Goal: Navigation & Orientation: Locate item on page

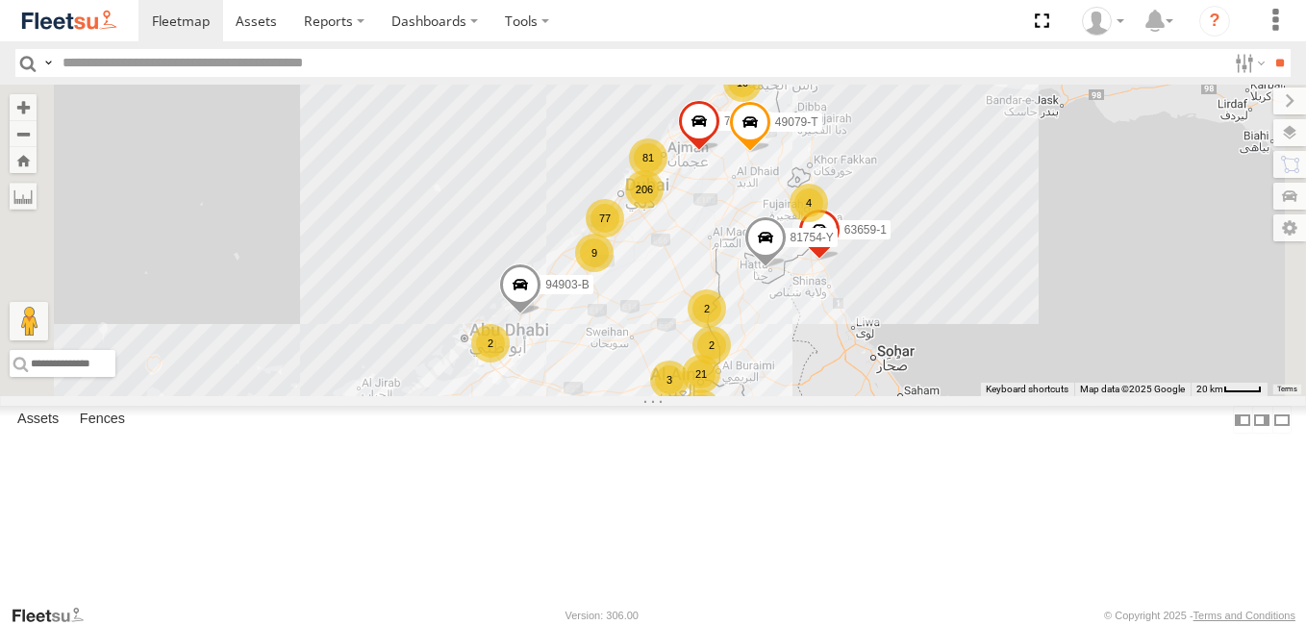
scroll to position [7944, 0]
click at [0, 0] on link at bounding box center [0, 0] width 0 height 0
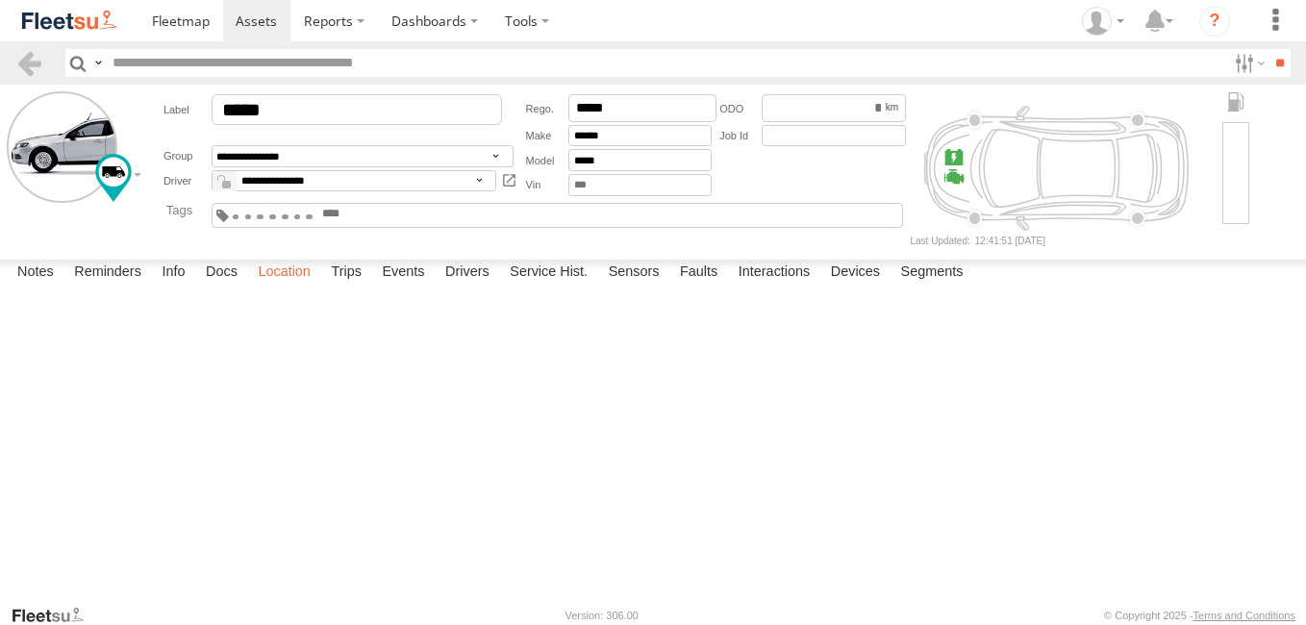
click at [298, 287] on label "Location" at bounding box center [284, 273] width 72 height 27
click at [0, 0] on label at bounding box center [0, 0] width 0 height 0
click at [0, 0] on span "Basemaps" at bounding box center [0, 0] width 0 height 0
click at [0, 0] on span "Satellite + Roadmap" at bounding box center [0, 0] width 0 height 0
click at [0, 0] on label at bounding box center [0, 0] width 0 height 0
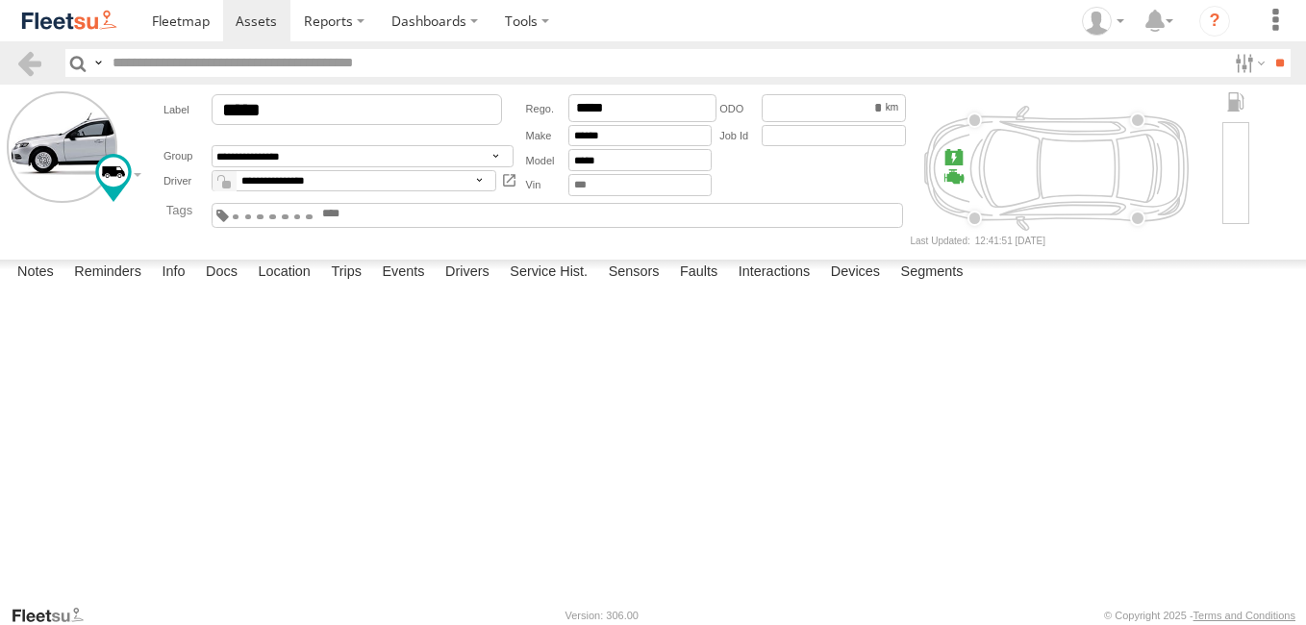
click at [0, 0] on span "Overlays" at bounding box center [0, 0] width 0 height 0
click at [0, 0] on div "Overlays" at bounding box center [0, 0] width 0 height 0
click at [0, 0] on label at bounding box center [0, 0] width 0 height 0
drag, startPoint x: 26, startPoint y: 517, endPoint x: 464, endPoint y: 439, distance: 445.3
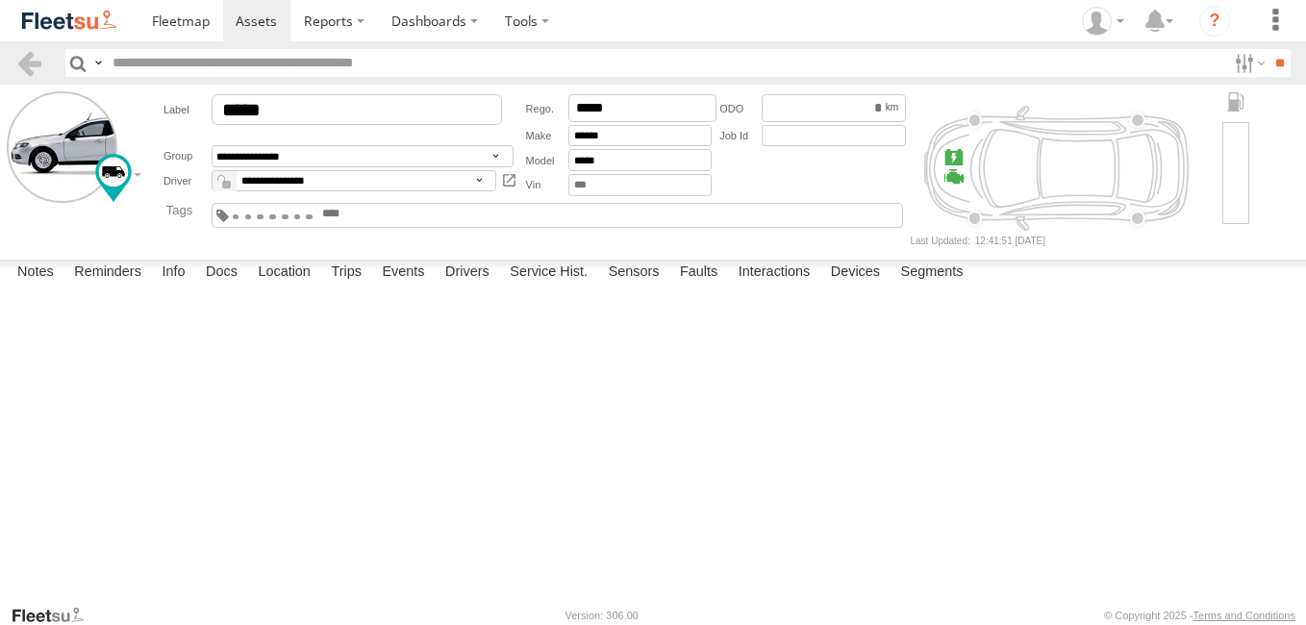
click at [0, 0] on div "87355 Keyboard shortcuts Map Data Map data ©2025 Imagery ©2025 Airbus, CNES / A…" at bounding box center [0, 0] width 0 height 0
drag, startPoint x: 40, startPoint y: 523, endPoint x: 658, endPoint y: 391, distance: 631.2
click at [0, 0] on div "87355 Keyboard shortcuts Map Data Map data ©2025 Imagery ©2025 Airbus, CNES / A…" at bounding box center [0, 0] width 0 height 0
drag, startPoint x: 31, startPoint y: 519, endPoint x: 655, endPoint y: 410, distance: 633.6
click at [0, 0] on div "87355 Keyboard shortcuts Map Data Map data ©2025 Imagery ©2025 Airbus, CNES / A…" at bounding box center [0, 0] width 0 height 0
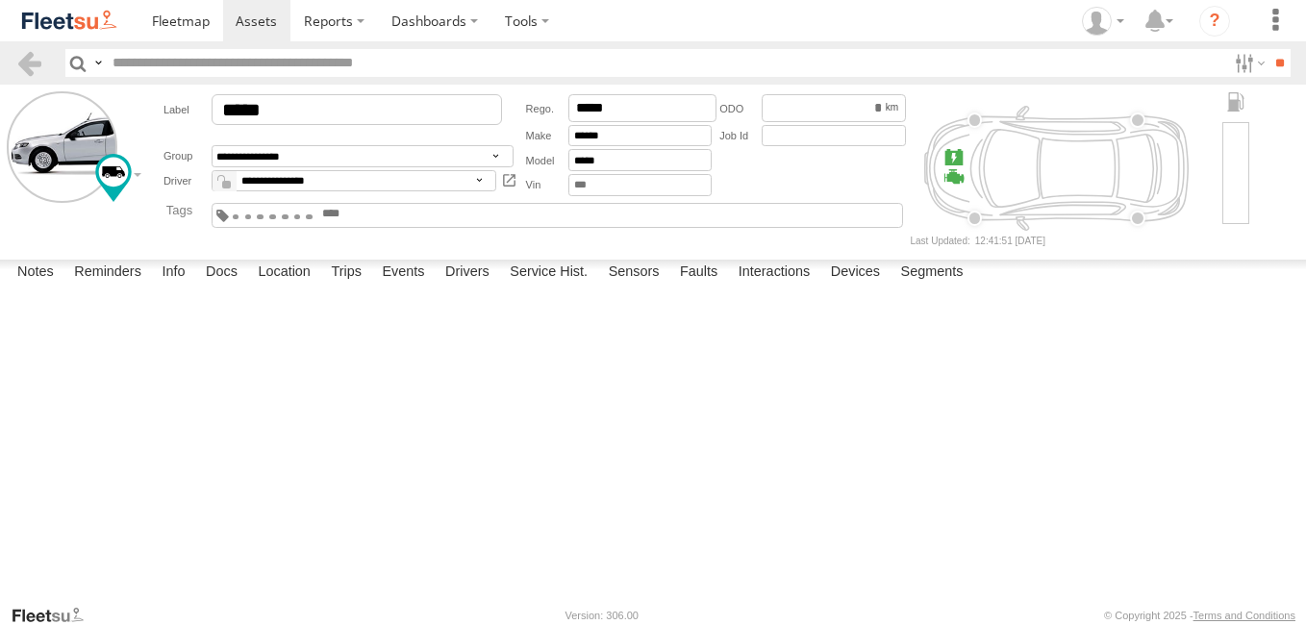
drag, startPoint x: 32, startPoint y: 512, endPoint x: 656, endPoint y: 440, distance: 628.1
click at [0, 0] on div "87355 To activate drag with keyboard, press Alt + Enter. Once in keyboard drag …" at bounding box center [0, 0] width 0 height 0
click at [0, 0] on button "Toggle fullscreen view" at bounding box center [0, 0] width 0 height 0
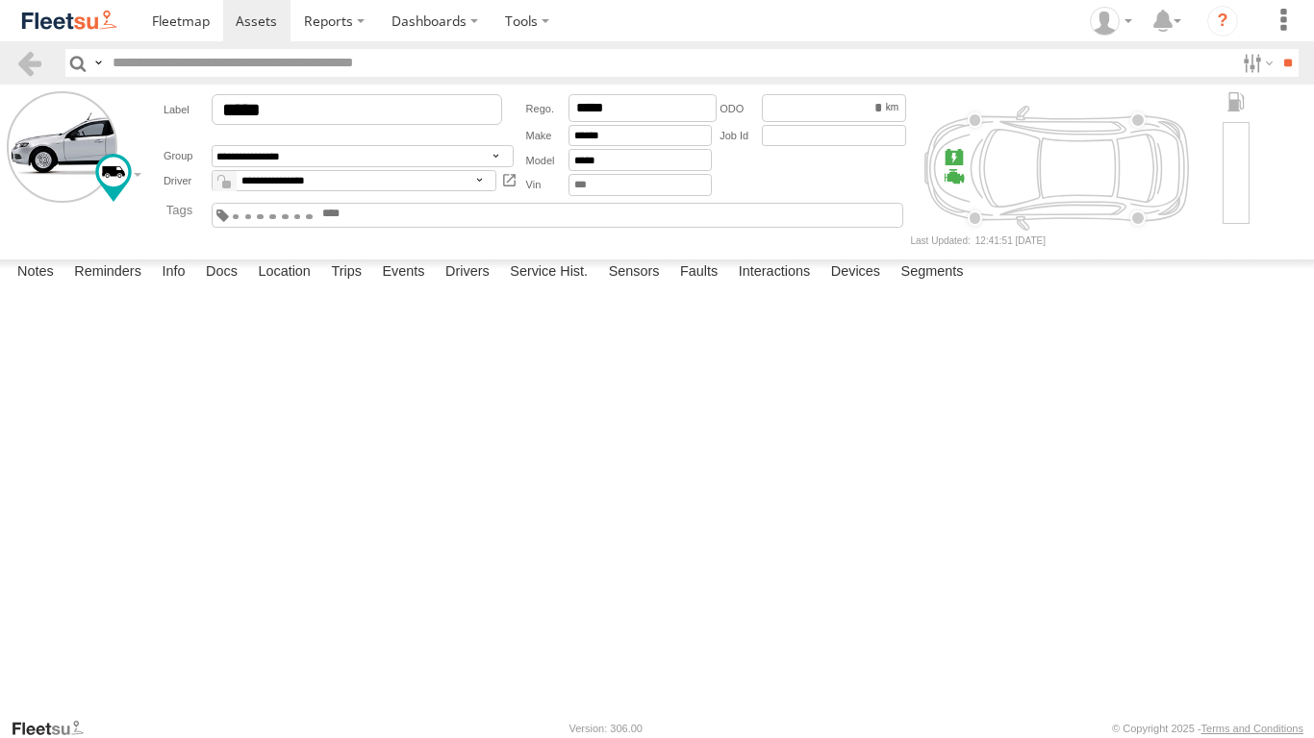
click at [0, 0] on button "Exit the Street View" at bounding box center [0, 0] width 0 height 0
